Goal: Transaction & Acquisition: Download file/media

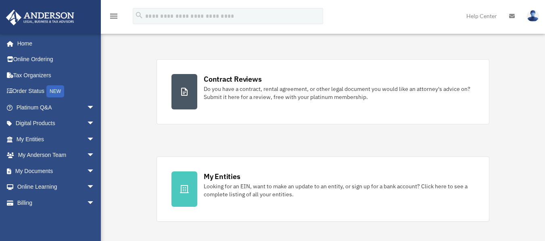
scroll to position [161, 0]
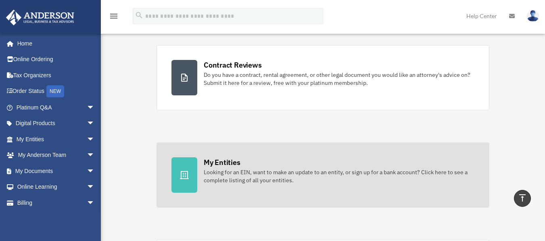
click at [230, 179] on div "Looking for an EIN, want to make an update to an entity, or sign up for a bank …" at bounding box center [339, 177] width 271 height 16
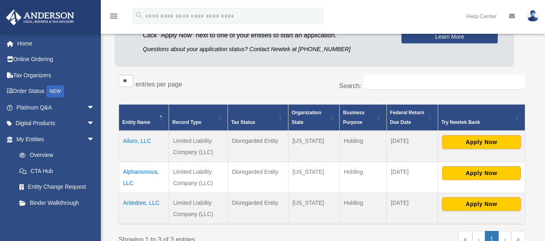
scroll to position [134, 0]
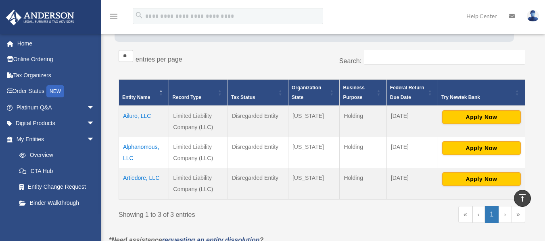
click at [134, 150] on td "Alphanomous, LLC" at bounding box center [144, 152] width 50 height 31
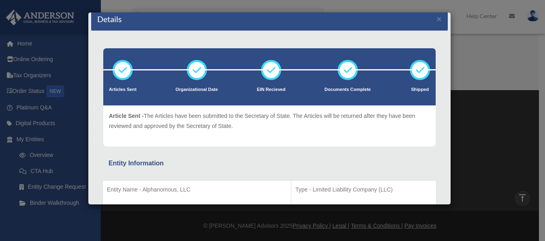
scroll to position [0, 0]
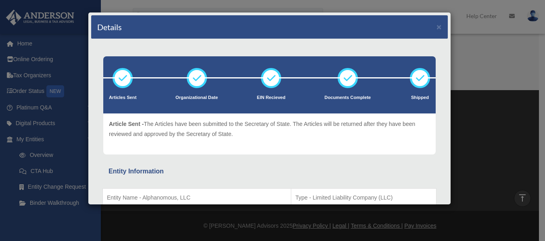
click at [501, 171] on div "Details × Articles Sent Organizational Date" at bounding box center [272, 120] width 545 height 241
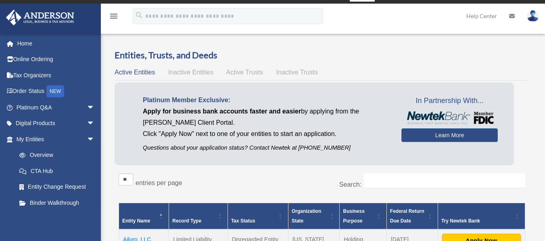
scroll to position [50, 0]
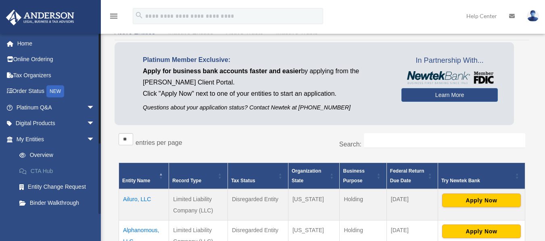
click at [47, 173] on link "CTA Hub" at bounding box center [59, 171] width 96 height 16
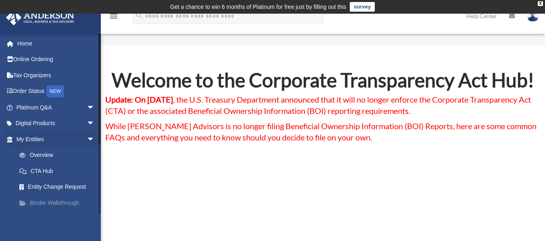
click at [61, 205] on link "Binder Walkthrough" at bounding box center [59, 203] width 96 height 16
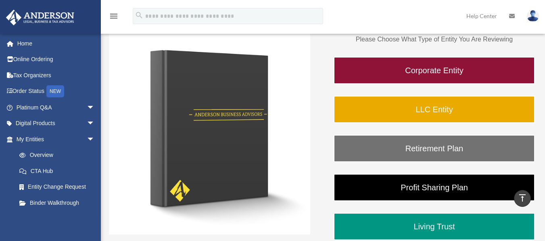
scroll to position [121, 0]
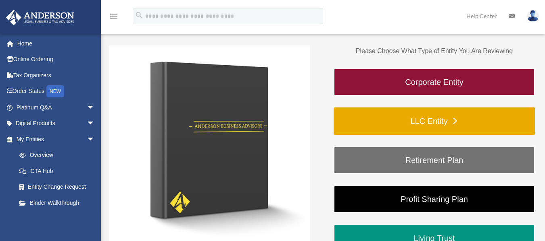
click at [356, 125] on link "LLC Entity" at bounding box center [433, 121] width 201 height 27
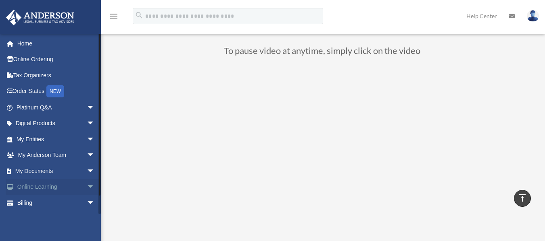
scroll to position [60, 0]
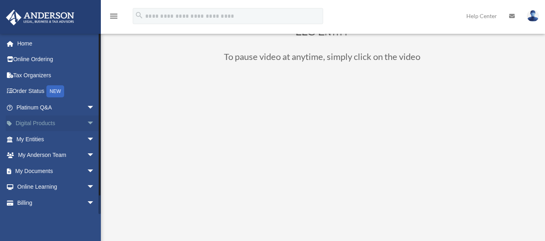
click at [43, 121] on link "Digital Products arrow_drop_down" at bounding box center [56, 124] width 101 height 16
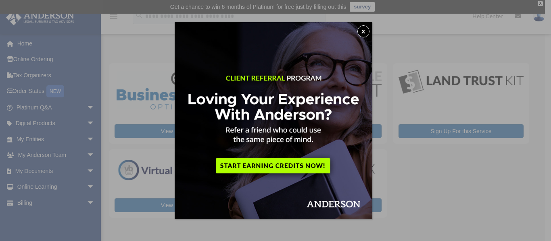
click at [368, 32] on button "x" at bounding box center [363, 31] width 12 height 12
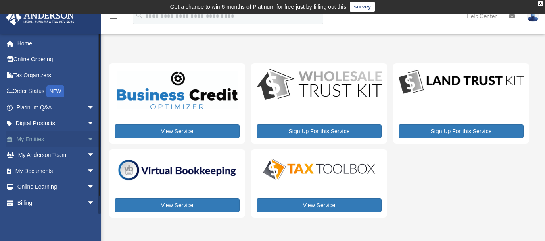
click at [33, 142] on link "My Entities arrow_drop_down" at bounding box center [56, 139] width 101 height 16
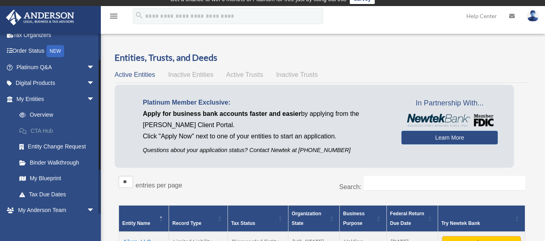
scroll to position [81, 0]
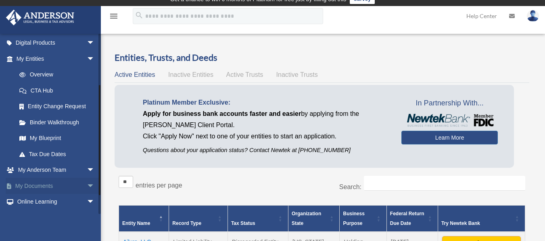
click at [58, 185] on link "My Documents arrow_drop_down" at bounding box center [56, 186] width 101 height 16
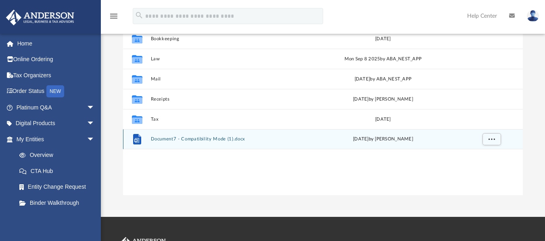
scroll to position [161, 0]
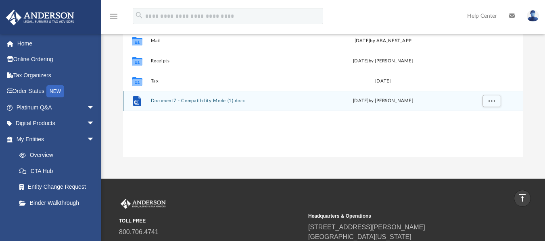
click at [136, 104] on icon "grid" at bounding box center [136, 102] width 5 height 5
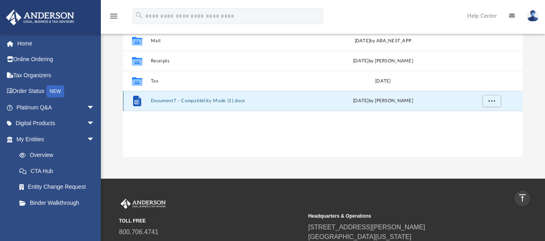
click at [140, 99] on icon "grid" at bounding box center [137, 101] width 8 height 10
click at [496, 100] on button "More options" at bounding box center [491, 101] width 19 height 12
click at [479, 118] on li "Preview" at bounding box center [484, 117] width 23 height 8
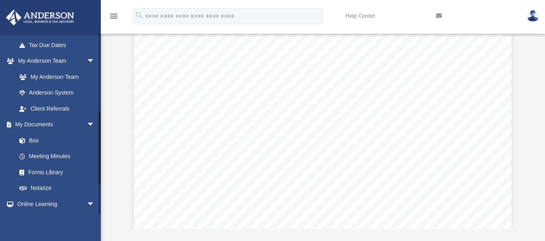
scroll to position [202, 0]
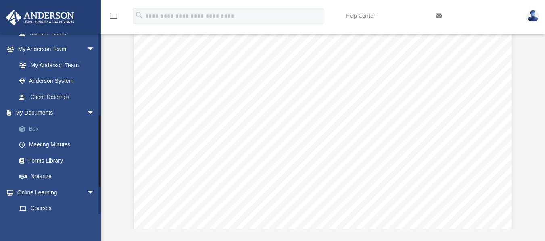
click at [35, 129] on link "Box" at bounding box center [59, 129] width 96 height 16
click at [35, 126] on link "Box" at bounding box center [59, 129] width 96 height 16
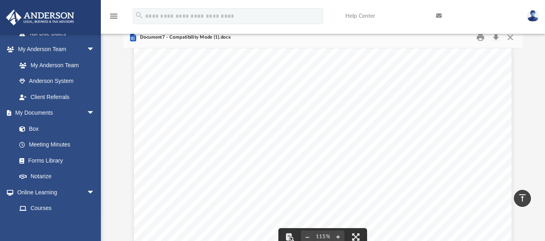
scroll to position [41, 0]
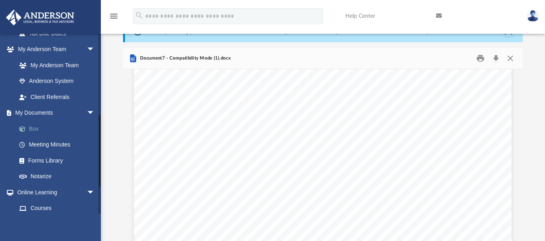
click at [33, 128] on link "Box" at bounding box center [59, 129] width 96 height 16
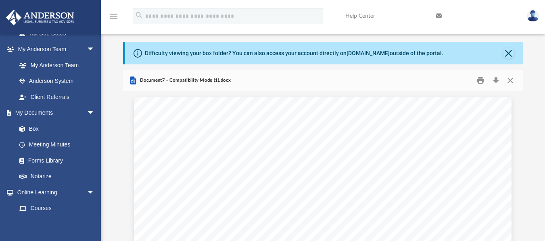
scroll to position [0, 0]
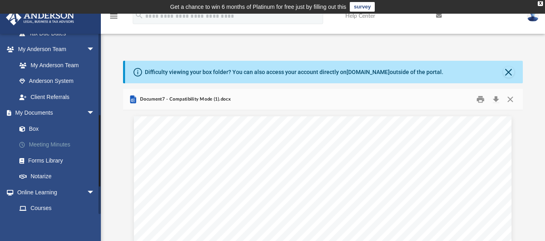
click at [55, 144] on link "Meeting Minutes" at bounding box center [59, 145] width 96 height 16
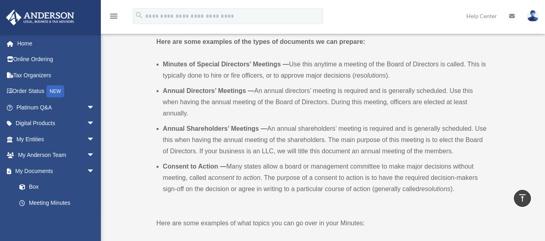
scroll to position [484, 0]
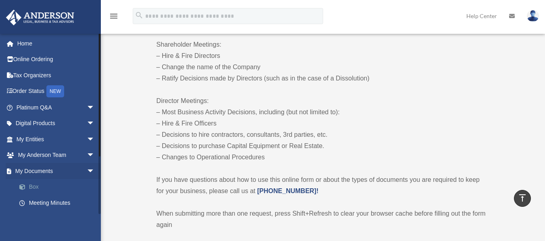
click at [37, 187] on link "Box" at bounding box center [59, 187] width 96 height 16
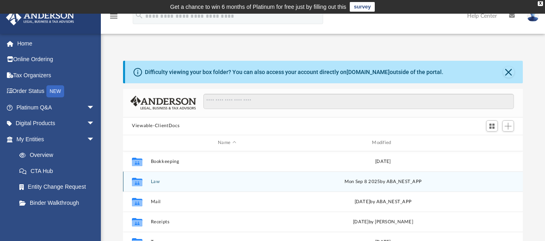
scroll to position [40, 0]
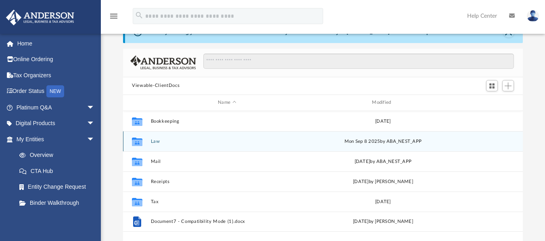
click at [141, 142] on icon "grid" at bounding box center [137, 142] width 10 height 6
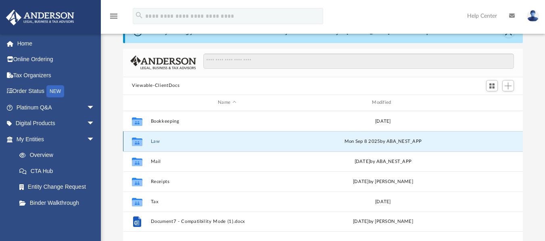
click at [156, 143] on button "Law" at bounding box center [227, 141] width 152 height 5
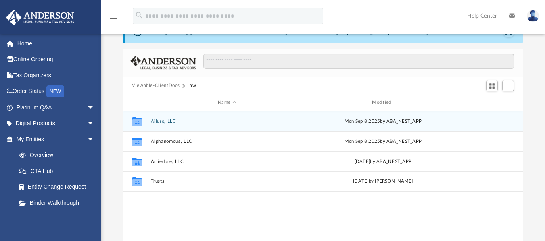
click at [134, 121] on icon "grid" at bounding box center [137, 122] width 10 height 6
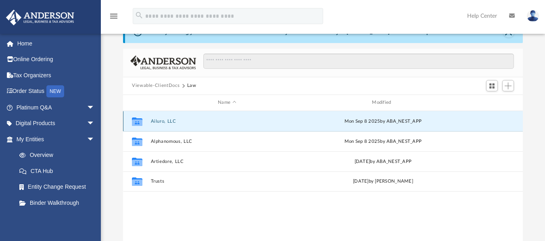
click at [140, 122] on icon "grid" at bounding box center [137, 122] width 10 height 6
click at [135, 123] on icon "grid" at bounding box center [137, 121] width 10 height 8
click at [157, 123] on button "Ailuro, LLC" at bounding box center [227, 121] width 152 height 5
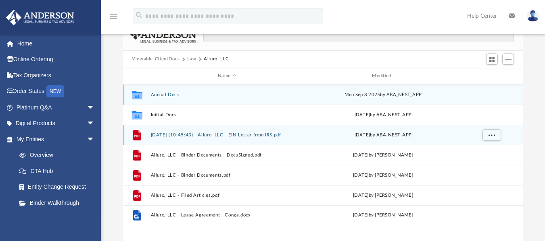
scroll to position [81, 0]
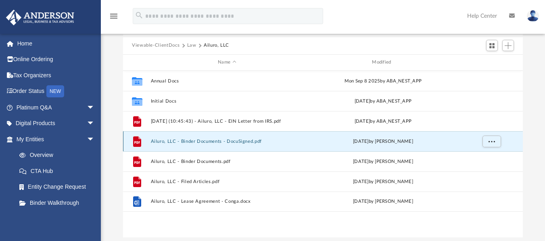
click at [172, 141] on button "Ailuro, LLC - Binder Documents - DocuSigned.pdf" at bounding box center [227, 141] width 152 height 5
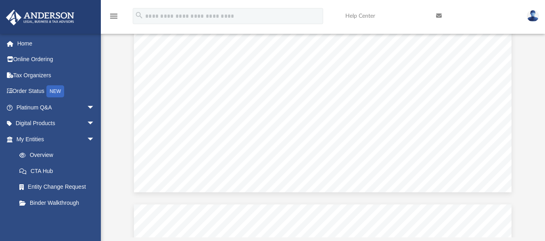
scroll to position [1330, 0]
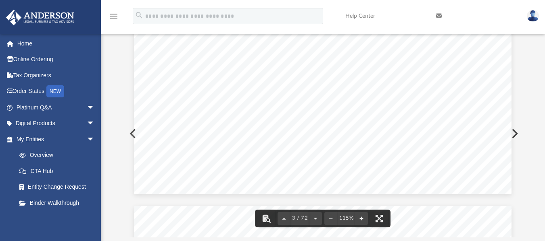
click at [129, 131] on button "Preview" at bounding box center [132, 134] width 18 height 23
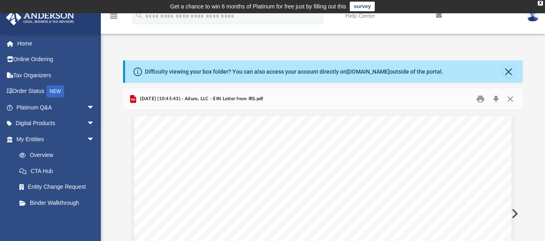
scroll to position [0, 0]
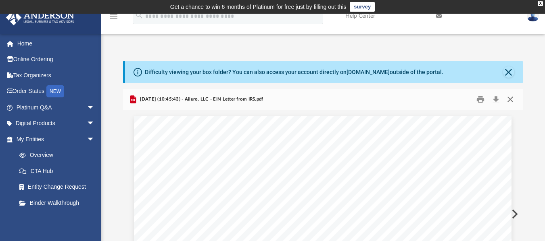
click at [509, 98] on button "Close" at bounding box center [510, 99] width 15 height 12
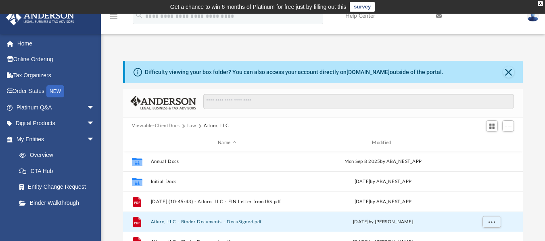
click at [515, 74] on div "Difficulty viewing your box folder? You can also access your account directly o…" at bounding box center [324, 72] width 398 height 23
click at [512, 75] on button "Close" at bounding box center [508, 72] width 11 height 11
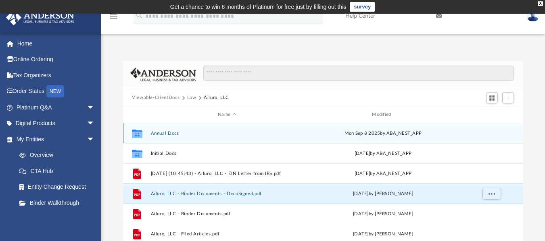
click at [148, 135] on div "Collaborated Folder Annual Docs [DATE] by ABA_NEST_APP" at bounding box center [323, 133] width 400 height 20
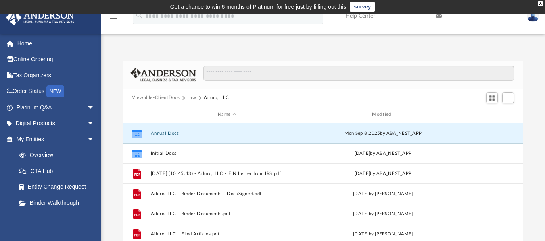
click at [165, 135] on button "Annual Docs" at bounding box center [227, 133] width 152 height 5
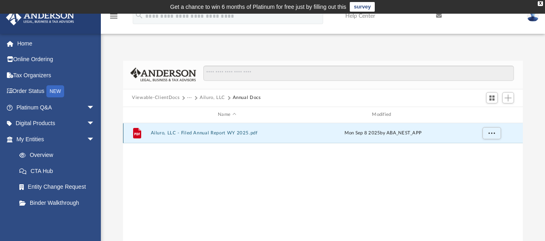
click at [165, 135] on button "Ailuro, LLC - Filed Annual Report WY 2025.pdf" at bounding box center [227, 133] width 152 height 5
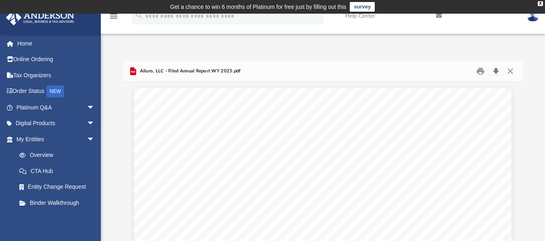
click at [498, 71] on button "Download" at bounding box center [495, 71] width 15 height 12
click at [510, 71] on button "Close" at bounding box center [510, 71] width 15 height 12
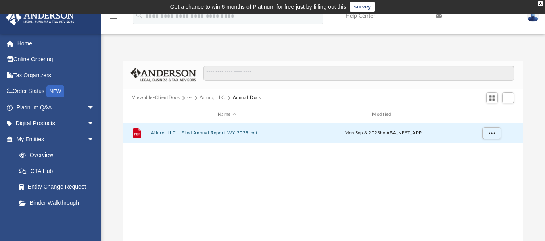
click at [206, 99] on button "Ailuro, LLC" at bounding box center [212, 97] width 25 height 7
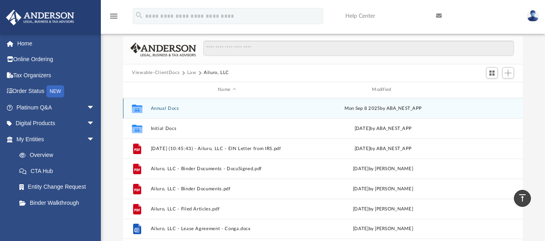
scroll to position [10, 0]
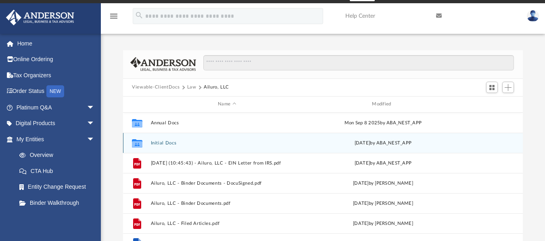
click at [482, 144] on div "Collaborated Folder Initial Docs [DATE] by ABA_NEST_APP" at bounding box center [323, 143] width 400 height 20
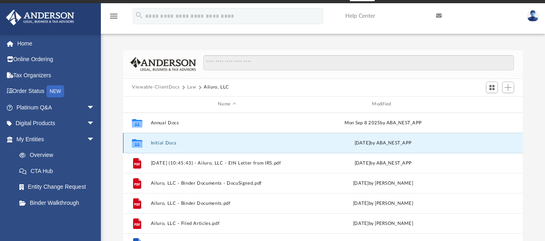
click at [136, 144] on icon "grid" at bounding box center [137, 144] width 10 height 6
click at [152, 142] on button "Initial Docs" at bounding box center [227, 142] width 152 height 5
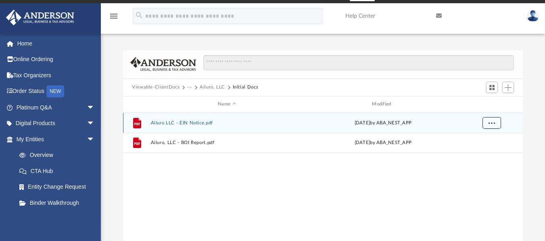
click at [491, 121] on span "More options" at bounding box center [491, 123] width 6 height 4
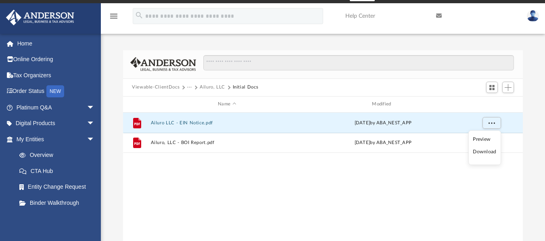
click at [480, 152] on li "Download" at bounding box center [484, 152] width 23 height 8
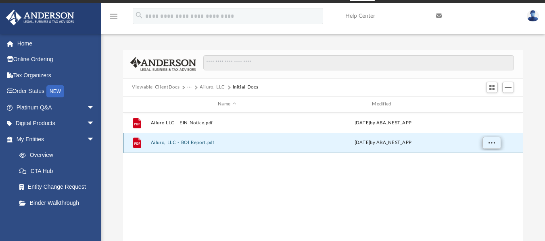
click at [491, 144] on span "More options" at bounding box center [491, 142] width 6 height 4
click at [483, 173] on li "Download" at bounding box center [484, 172] width 23 height 8
click at [207, 91] on button "Ailuro, LLC" at bounding box center [212, 87] width 25 height 7
click at [169, 89] on button "Viewable-ClientDocs" at bounding box center [156, 87] width 48 height 7
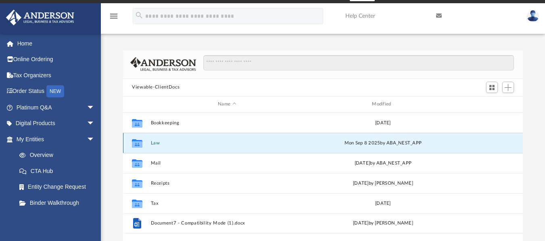
click at [152, 143] on button "Law" at bounding box center [227, 142] width 152 height 5
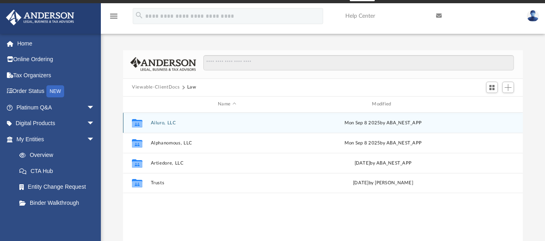
click at [155, 125] on button "Ailuro, LLC" at bounding box center [227, 122] width 152 height 5
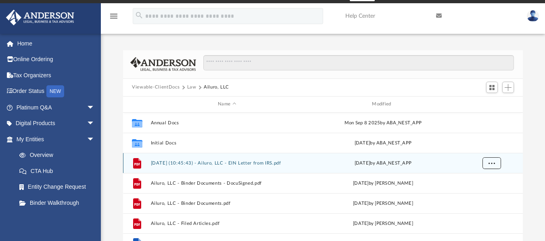
click at [492, 164] on span "More options" at bounding box center [491, 163] width 6 height 4
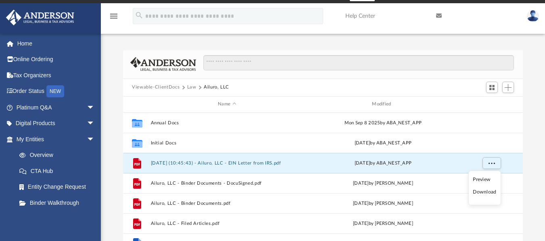
click at [482, 193] on li "Download" at bounding box center [484, 192] width 23 height 8
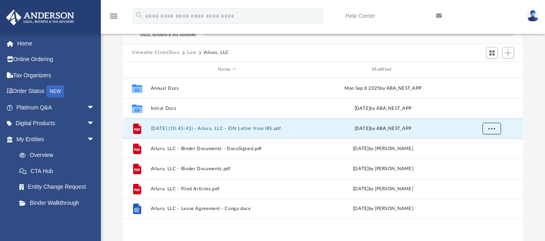
scroll to position [51, 0]
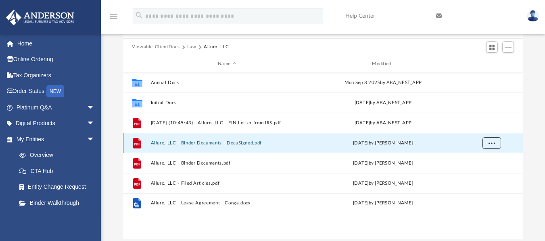
click at [491, 146] on button "More options" at bounding box center [491, 143] width 19 height 12
click at [481, 175] on li "Download" at bounding box center [484, 172] width 23 height 8
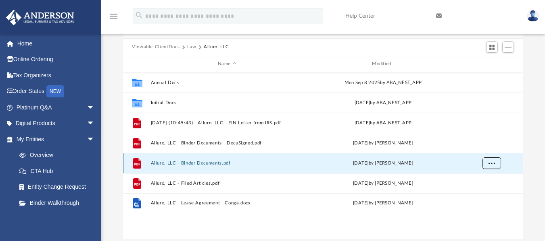
click at [492, 163] on span "More options" at bounding box center [491, 163] width 6 height 4
click at [481, 194] on li "Download" at bounding box center [484, 192] width 23 height 8
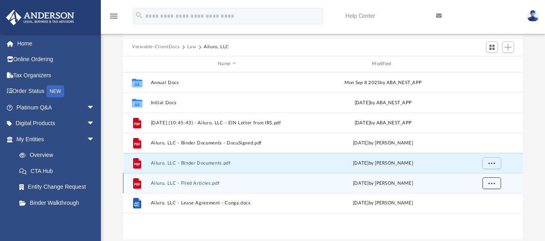
click at [492, 185] on button "More options" at bounding box center [491, 183] width 19 height 12
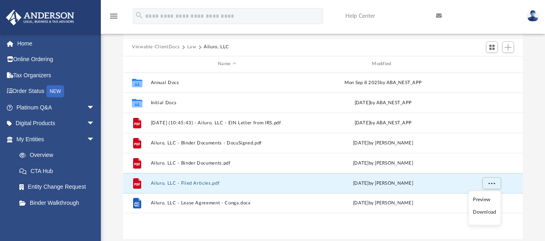
scroll to position [82, 0]
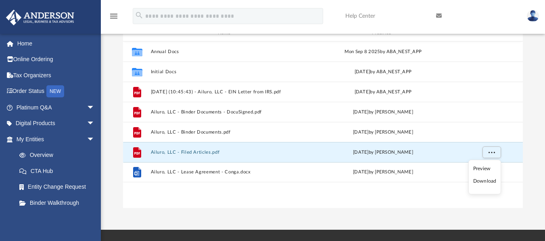
click at [487, 181] on li "Download" at bounding box center [484, 181] width 23 height 8
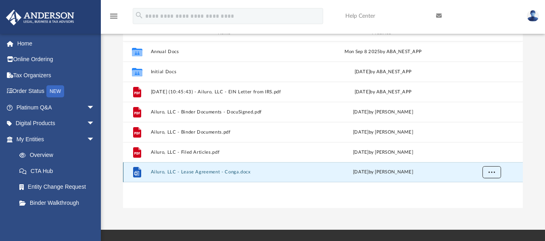
click at [487, 175] on button "More options" at bounding box center [491, 173] width 19 height 12
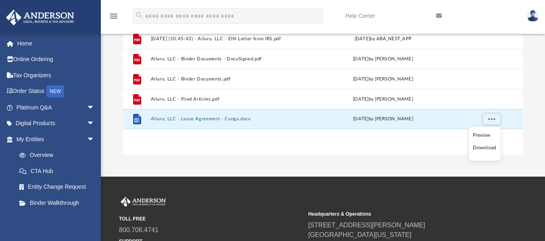
scroll to position [136, 0]
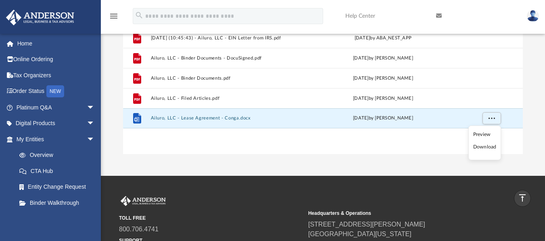
click at [481, 148] on li "Download" at bounding box center [484, 147] width 23 height 8
click at [489, 119] on span "More options" at bounding box center [491, 118] width 6 height 4
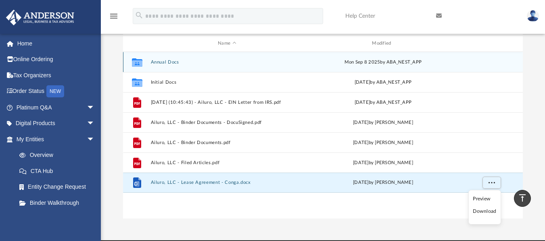
scroll to position [48, 0]
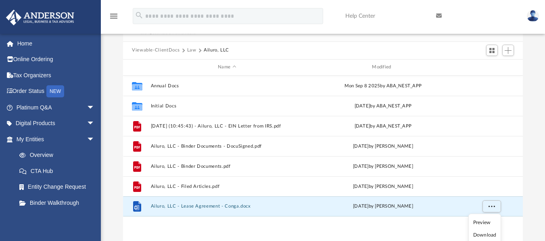
click at [167, 49] on button "Viewable-ClientDocs" at bounding box center [156, 50] width 48 height 7
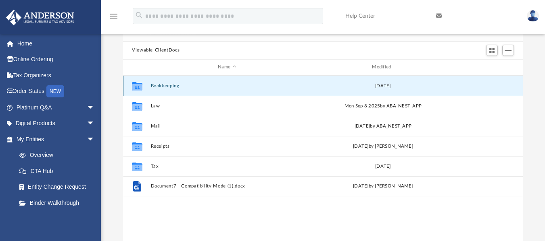
click at [228, 85] on button "Bookkeeping" at bounding box center [227, 85] width 152 height 5
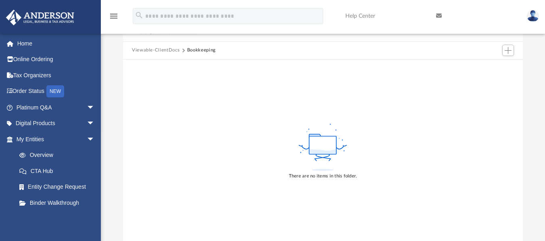
click at [157, 52] on button "Viewable-ClientDocs" at bounding box center [156, 50] width 48 height 7
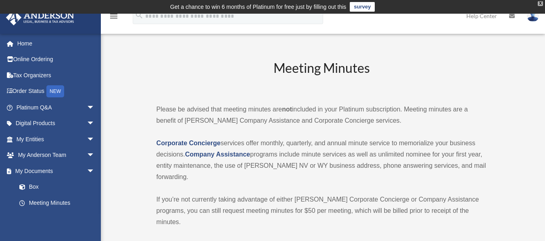
click at [538, 3] on div "X" at bounding box center [539, 3] width 5 height 5
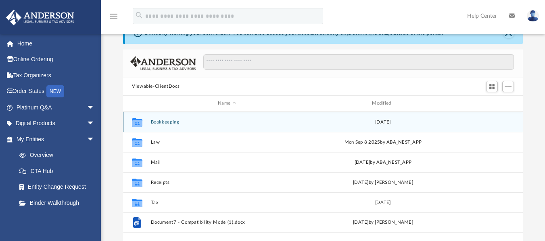
scroll to position [40, 0]
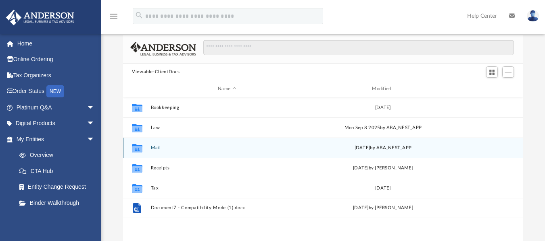
click at [135, 148] on icon "grid" at bounding box center [137, 148] width 10 height 8
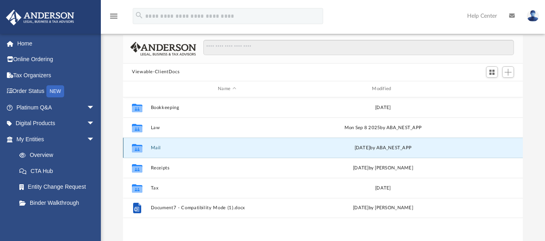
click at [136, 147] on icon "grid" at bounding box center [137, 149] width 10 height 6
click at [139, 153] on icon "Collaborated Folder" at bounding box center [137, 148] width 13 height 13
click at [139, 152] on icon "grid" at bounding box center [137, 149] width 10 height 6
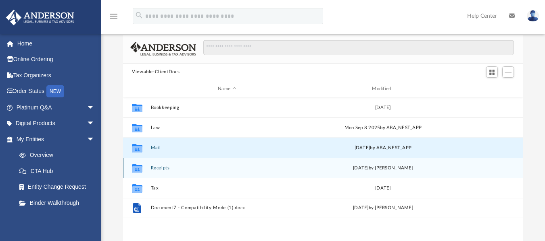
click at [138, 170] on icon "grid" at bounding box center [137, 168] width 10 height 8
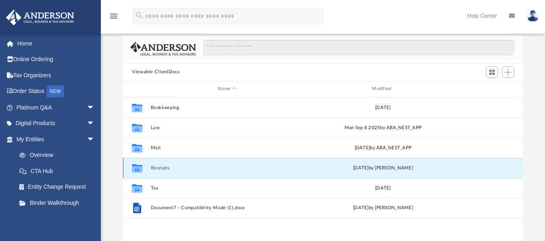
click at [483, 169] on div "Collaborated Folder Receipts Mon Sep 23 2024 by Nathan Garmon" at bounding box center [323, 168] width 400 height 20
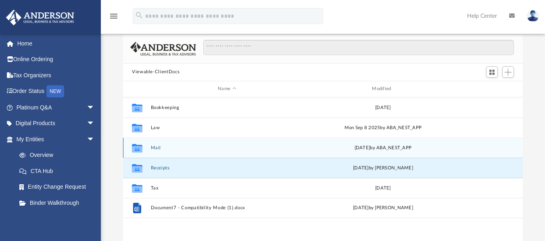
click at [493, 147] on div "Collaborated Folder Mail Thu Dec 12 2024 by ABA_NEST_APP" at bounding box center [323, 148] width 400 height 20
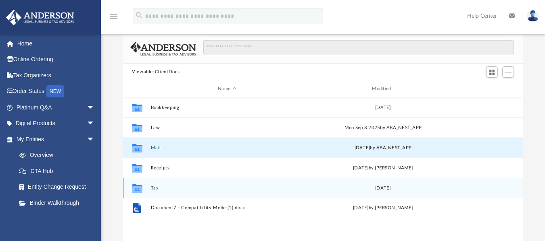
click at [142, 196] on div "Collaborated Folder Tax Wed Nov 13 2019" at bounding box center [323, 188] width 400 height 20
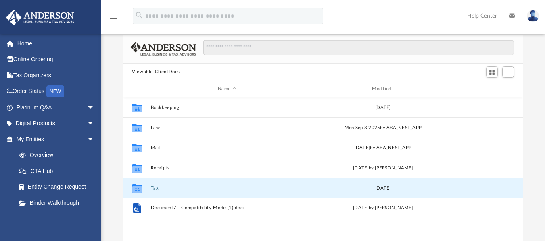
click at [139, 189] on icon "grid" at bounding box center [137, 188] width 10 height 8
click at [135, 188] on icon "grid" at bounding box center [137, 189] width 10 height 6
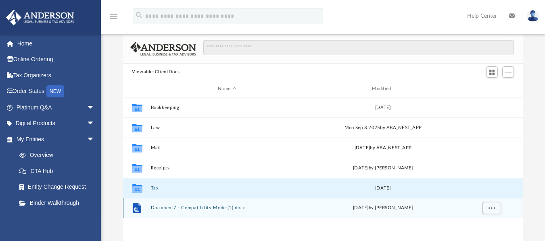
click at [139, 215] on div "File Document7 - Compatibility Mode (1).docx Tue Dec 3 2024 by Alisha Basom" at bounding box center [323, 208] width 400 height 20
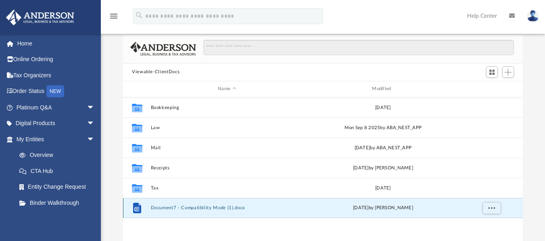
click at [150, 213] on div "File Document7 - Compatibility Mode (1).docx Tue Dec 3 2024 by Alisha Basom" at bounding box center [323, 208] width 400 height 20
click at [254, 211] on div "File Document7 - Compatibility Mode (1).docx Tue Dec 3 2024 by Alisha Basom" at bounding box center [323, 208] width 400 height 20
click at [163, 209] on button "Document7 - Compatibility Mode (1).docx" at bounding box center [227, 208] width 152 height 5
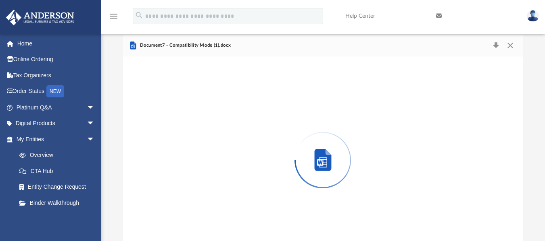
scroll to position [63, 0]
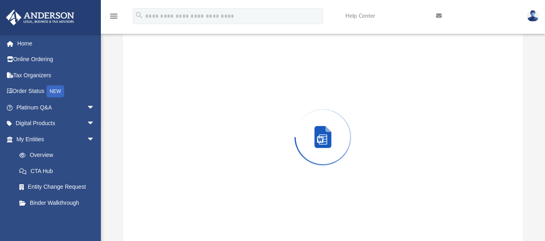
click at [163, 209] on div "Preview" at bounding box center [323, 137] width 400 height 208
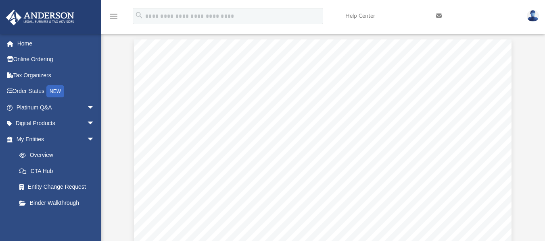
click at [544, 138] on div "Difficulty viewing your box folder? You can also access your account directly o…" at bounding box center [323, 113] width 444 height 258
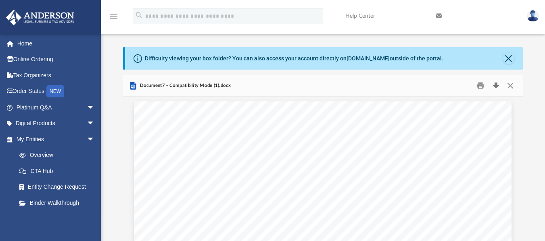
click at [495, 85] on button "Download" at bounding box center [495, 85] width 15 height 12
click at [509, 62] on button "Close" at bounding box center [508, 58] width 11 height 11
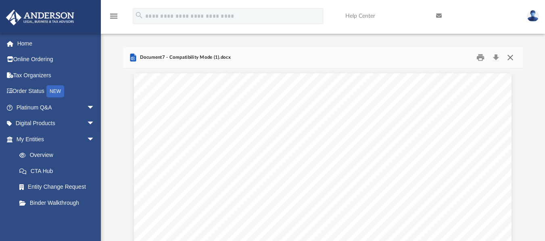
click at [512, 60] on button "Close" at bounding box center [510, 57] width 15 height 12
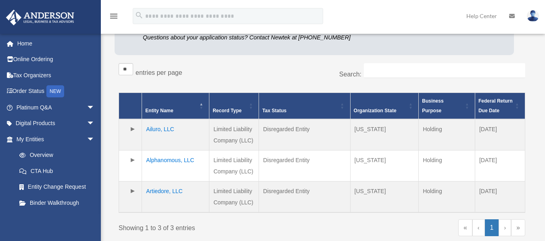
scroll to position [129, 0]
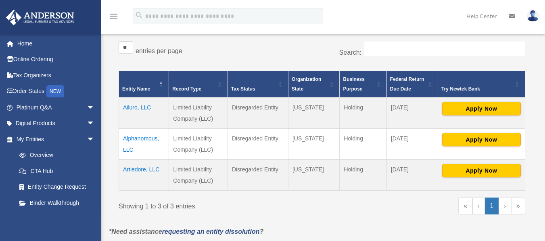
click at [131, 138] on td "Alphanomous, LLC" at bounding box center [144, 144] width 50 height 31
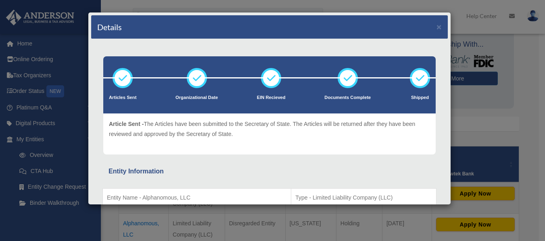
scroll to position [0, 0]
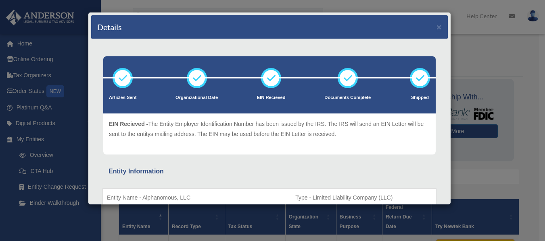
click at [514, 87] on div "Details × Articles Sent Organizational Date" at bounding box center [272, 120] width 545 height 241
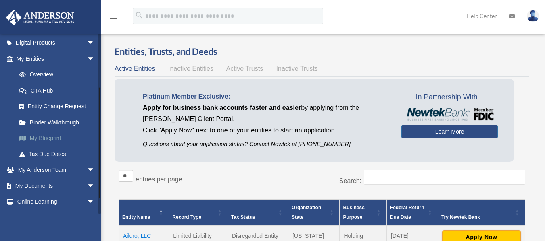
scroll to position [110, 0]
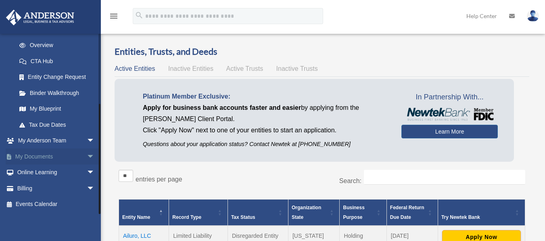
click at [48, 155] on link "My Documents arrow_drop_down" at bounding box center [56, 157] width 101 height 16
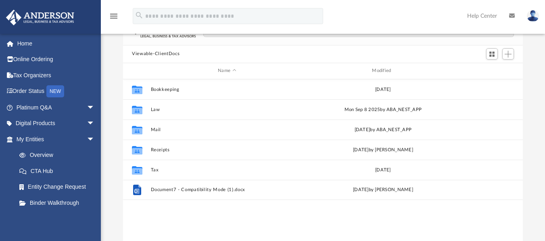
scroll to position [40, 0]
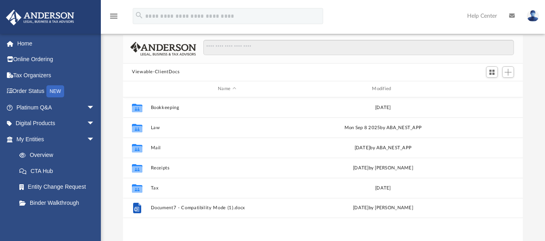
click at [140, 72] on button "Viewable-ClientDocs" at bounding box center [156, 72] width 48 height 7
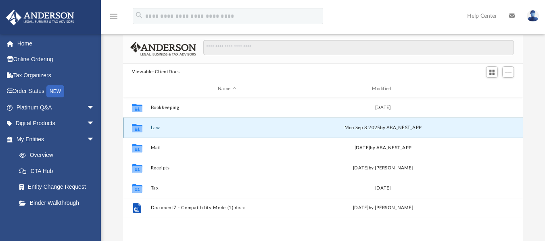
click at [152, 129] on button "Law" at bounding box center [227, 127] width 152 height 5
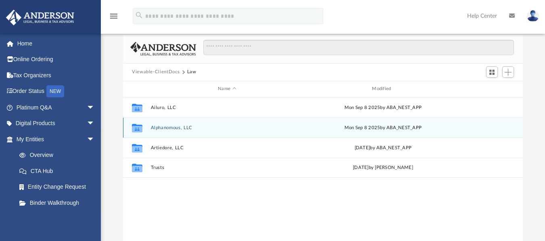
click at [137, 129] on icon "grid" at bounding box center [137, 129] width 10 height 6
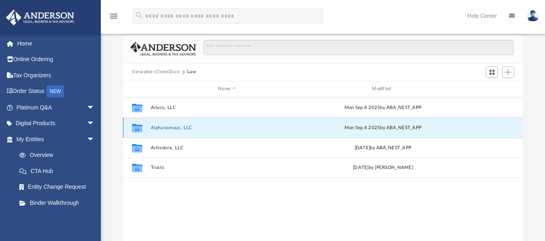
click at [184, 127] on button "Alphanomous, LLC" at bounding box center [227, 127] width 152 height 5
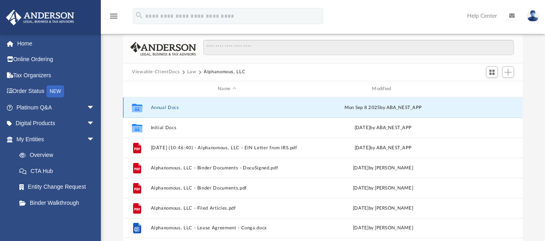
click at [154, 106] on button "Annual Docs" at bounding box center [227, 107] width 152 height 5
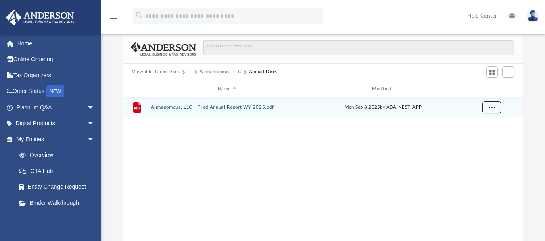
click at [496, 108] on button "More options" at bounding box center [491, 108] width 19 height 12
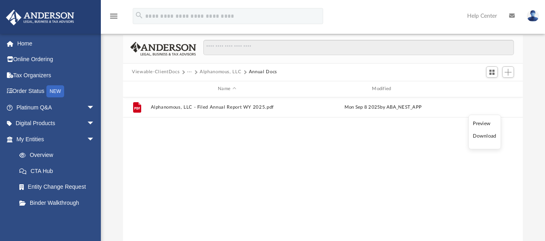
click at [483, 138] on li "Download" at bounding box center [484, 136] width 23 height 8
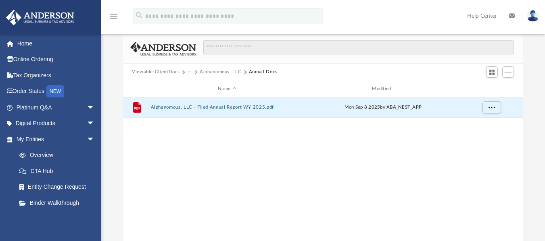
click at [211, 74] on button "Alphanomous, LLC" at bounding box center [221, 72] width 42 height 7
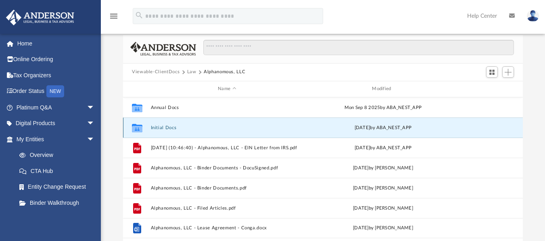
click at [160, 129] on button "Initial Docs" at bounding box center [227, 127] width 152 height 5
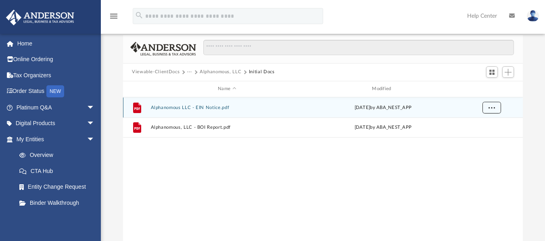
click at [493, 111] on button "More options" at bounding box center [491, 108] width 19 height 12
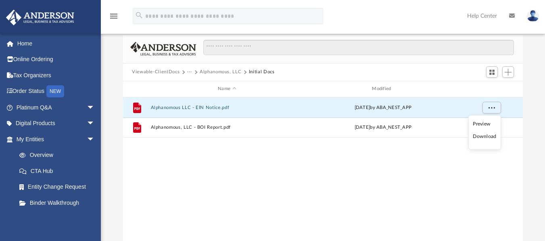
click at [483, 138] on li "Download" at bounding box center [484, 137] width 23 height 8
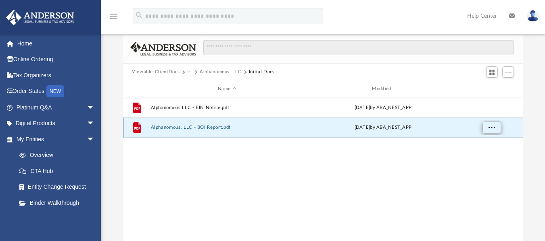
click at [486, 128] on button "More options" at bounding box center [491, 128] width 19 height 12
click at [489, 157] on li "Download" at bounding box center [484, 156] width 23 height 8
click at [225, 71] on button "Alphanomous, LLC" at bounding box center [221, 72] width 42 height 7
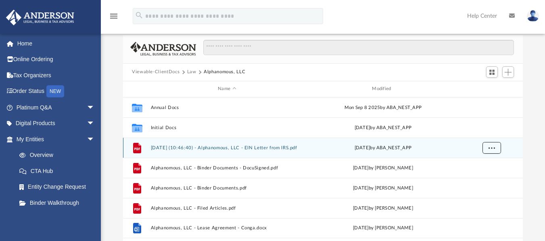
click at [492, 148] on span "More options" at bounding box center [491, 148] width 6 height 4
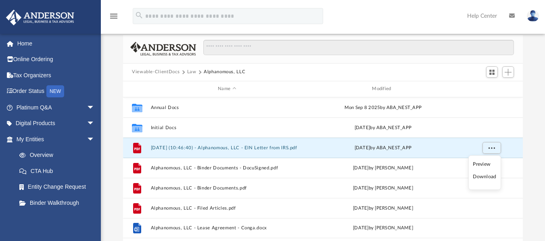
click at [479, 178] on li "Download" at bounding box center [484, 177] width 23 height 8
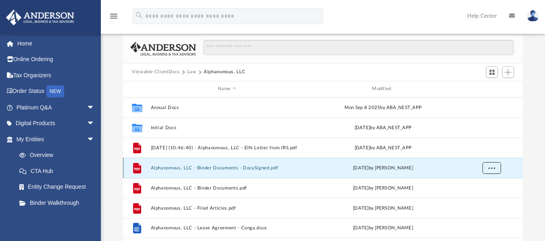
click at [495, 167] on button "More options" at bounding box center [491, 168] width 19 height 12
click at [485, 197] on li "Download" at bounding box center [484, 197] width 23 height 8
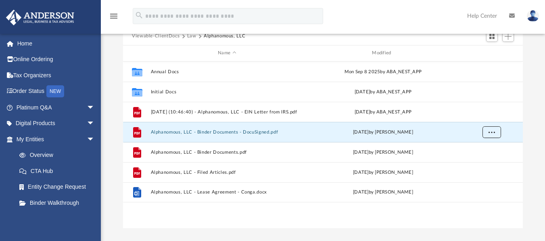
scroll to position [84, 0]
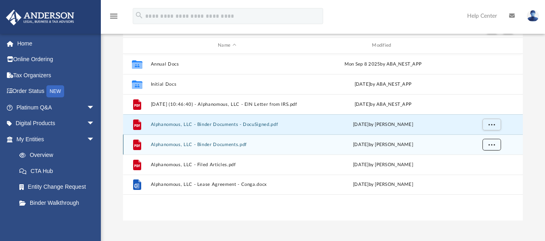
click at [492, 145] on span "More options" at bounding box center [491, 144] width 6 height 4
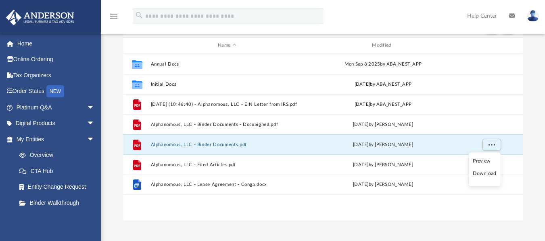
click at [483, 175] on li "Download" at bounding box center [484, 174] width 23 height 8
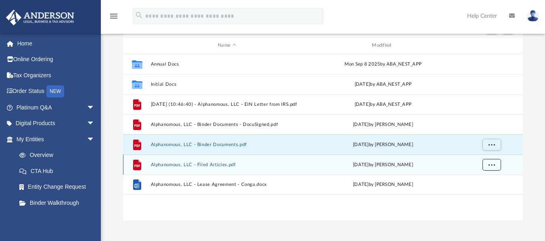
click at [484, 166] on button "More options" at bounding box center [491, 165] width 19 height 12
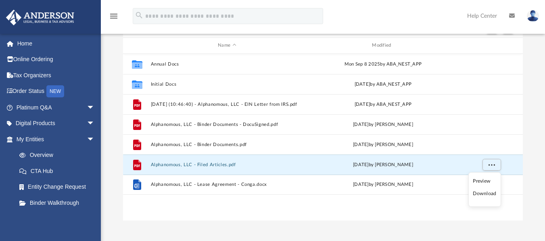
click at [481, 194] on li "Download" at bounding box center [484, 194] width 23 height 8
click at [537, 156] on div "Difficulty viewing your box folder? You can also access your account directly o…" at bounding box center [323, 92] width 444 height 258
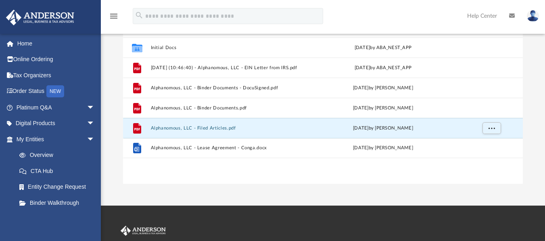
scroll to position [130, 0]
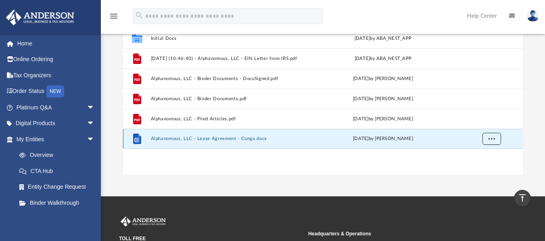
click at [482, 137] on button "More options" at bounding box center [491, 139] width 19 height 12
click at [485, 169] on li "Download" at bounding box center [484, 168] width 23 height 8
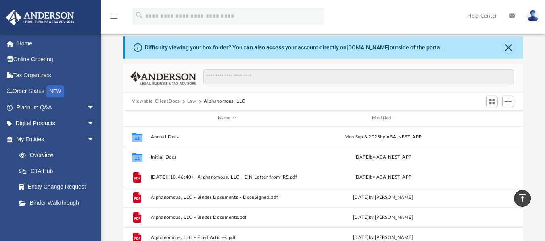
scroll to position [8, 0]
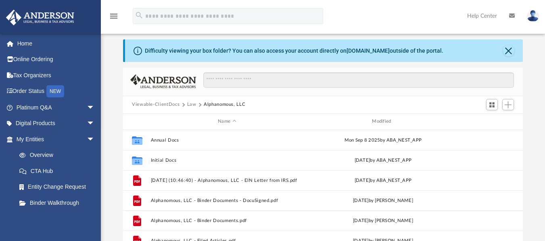
click at [187, 104] on button "Law" at bounding box center [191, 104] width 9 height 7
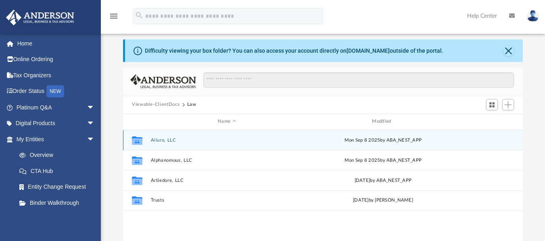
scroll to position [138, 0]
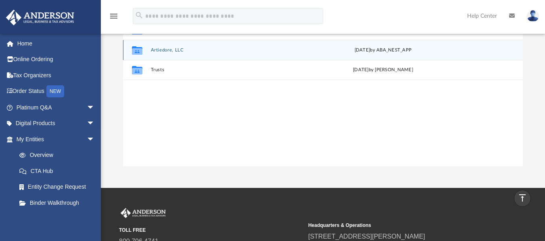
click at [158, 50] on button "Artiedore, LLC" at bounding box center [227, 49] width 152 height 5
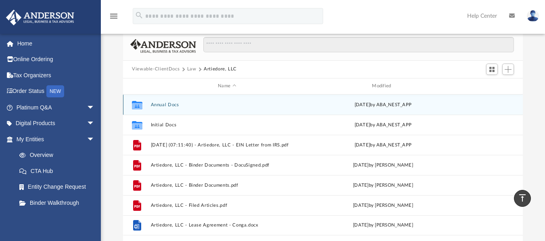
scroll to position [42, 0]
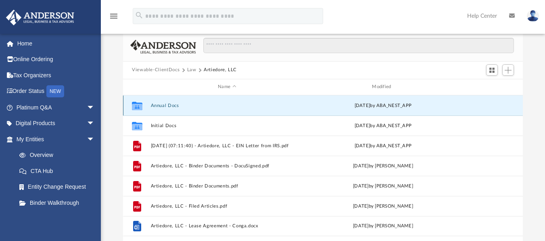
click at [156, 104] on button "Annual Docs" at bounding box center [227, 105] width 152 height 5
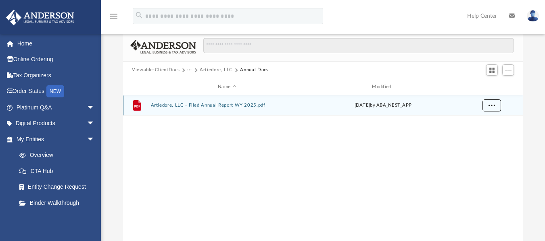
click at [497, 106] on button "More options" at bounding box center [491, 106] width 19 height 12
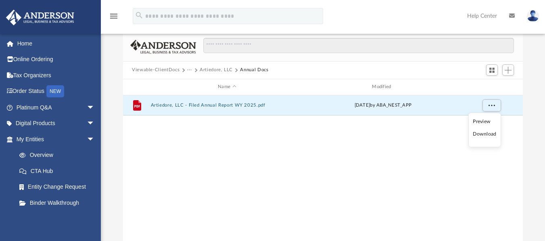
click at [477, 135] on li "Download" at bounding box center [484, 134] width 23 height 8
click at [204, 68] on button "Artiedore, LLC" at bounding box center [216, 70] width 33 height 7
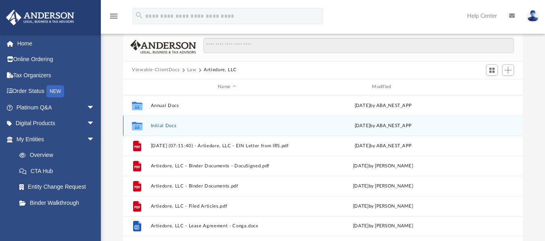
click at [142, 126] on icon "Collaborated Folder" at bounding box center [137, 125] width 13 height 13
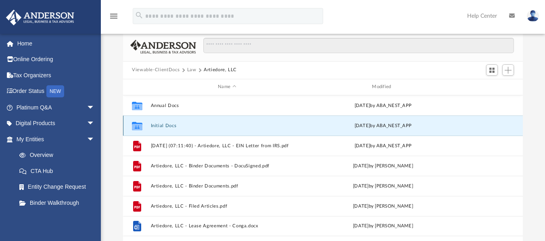
click at [492, 131] on div "Collaborated Folder Initial Docs [DATE] by ABA_NEST_APP" at bounding box center [323, 126] width 400 height 20
click at [134, 123] on icon "grid" at bounding box center [137, 126] width 10 height 8
click at [136, 126] on icon "grid" at bounding box center [137, 126] width 10 height 8
click at [164, 126] on button "Initial Docs" at bounding box center [227, 125] width 152 height 5
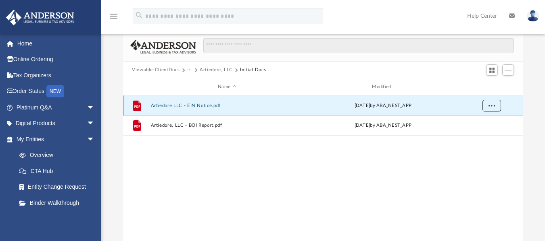
click at [490, 105] on span "More options" at bounding box center [491, 105] width 6 height 4
click at [477, 137] on li "Download" at bounding box center [484, 135] width 23 height 8
click at [490, 109] on button "More options" at bounding box center [491, 106] width 19 height 12
click at [487, 136] on li "Download" at bounding box center [484, 135] width 23 height 8
click at [544, 77] on div "Difficulty viewing your box folder? You can also access your account directly o…" at bounding box center [323, 134] width 444 height 258
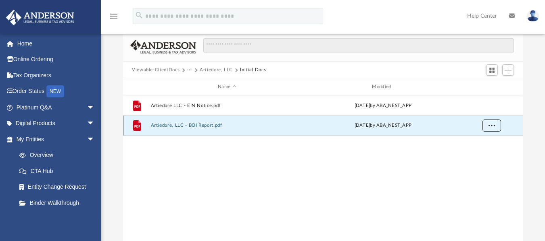
click at [491, 127] on span "More options" at bounding box center [491, 125] width 6 height 4
click at [483, 154] on li "Download" at bounding box center [484, 154] width 23 height 8
click at [211, 72] on button "Artiedore, LLC" at bounding box center [216, 70] width 33 height 7
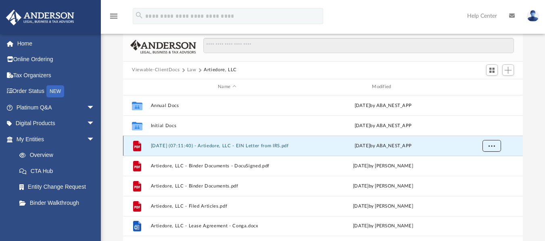
click at [496, 149] on button "More options" at bounding box center [491, 146] width 19 height 12
click at [485, 176] on li "Download" at bounding box center [484, 175] width 23 height 8
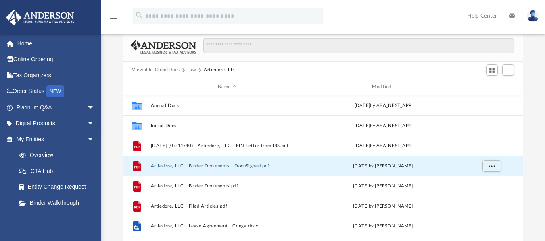
click at [238, 163] on button "Artiedore, LLC - Binder Documents - DocuSigned.pdf" at bounding box center [227, 165] width 152 height 5
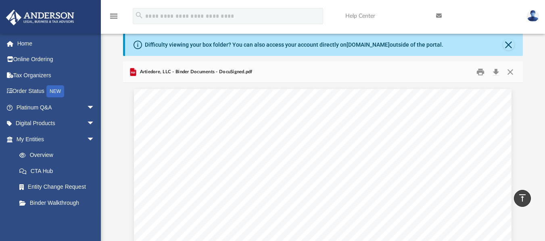
scroll to position [0, 0]
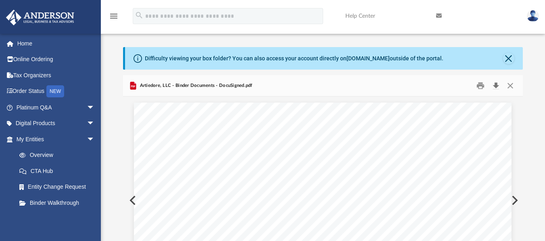
click at [497, 87] on button "Download" at bounding box center [495, 85] width 15 height 12
click at [148, 84] on span "Artiedore, LLC - Binder Documents - DocuSigned.pdf" at bounding box center [195, 85] width 114 height 7
click at [185, 87] on span "Artiedore, LLC - Binder Documents - DocuSigned.pdf" at bounding box center [195, 85] width 114 height 7
click at [510, 85] on button "Close" at bounding box center [510, 85] width 15 height 12
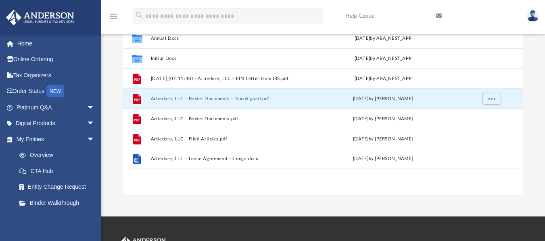
scroll to position [113, 0]
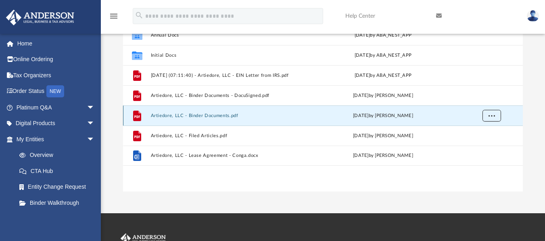
click at [487, 114] on button "More options" at bounding box center [491, 116] width 19 height 12
click at [478, 147] on li "Download" at bounding box center [484, 145] width 23 height 8
click at [529, 145] on div "Difficulty viewing your box folder? You can also access your account directly o…" at bounding box center [323, 63] width 444 height 258
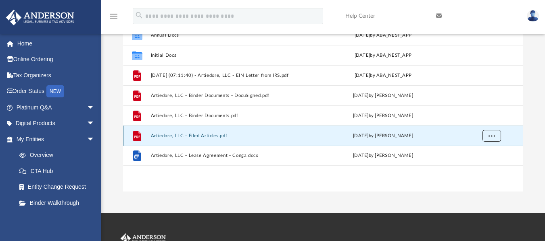
click at [489, 139] on button "More options" at bounding box center [491, 136] width 19 height 12
click at [485, 165] on li "Download" at bounding box center [484, 165] width 23 height 8
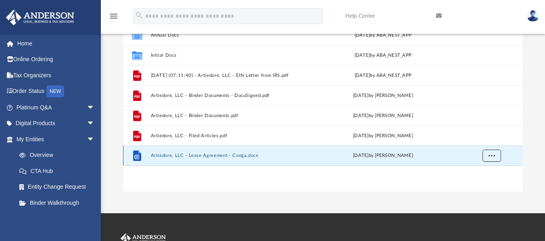
click at [493, 156] on span "More options" at bounding box center [491, 155] width 6 height 4
click at [486, 185] on li "Download" at bounding box center [484, 185] width 23 height 8
